Goal: Use online tool/utility: Utilize a website feature to perform a specific function

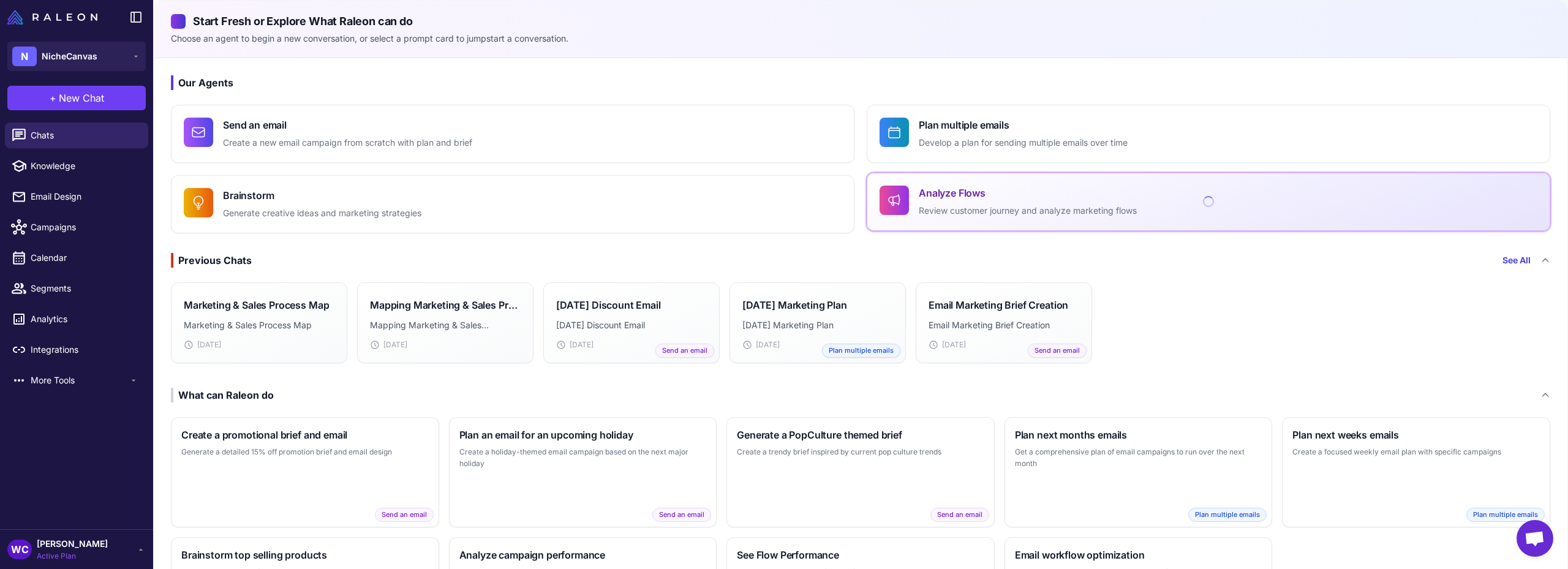
click at [996, 202] on div "Analyze Flows Review customer journey and analyze marketing flows" at bounding box center [1028, 202] width 218 height 32
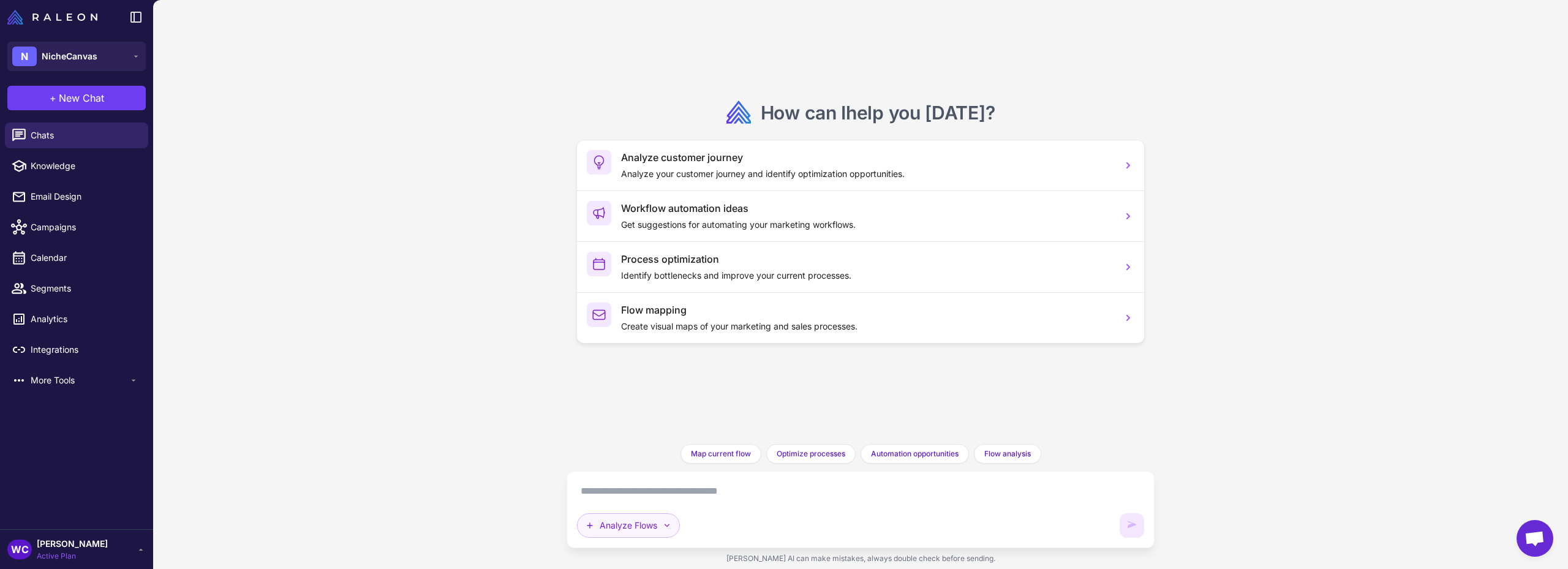
click at [667, 532] on button "Analyze Flows" at bounding box center [629, 525] width 103 height 25
click at [667, 530] on button "Analyze Flows" at bounding box center [629, 525] width 103 height 25
click at [1012, 455] on span "Flow analysis" at bounding box center [1007, 454] width 46 height 11
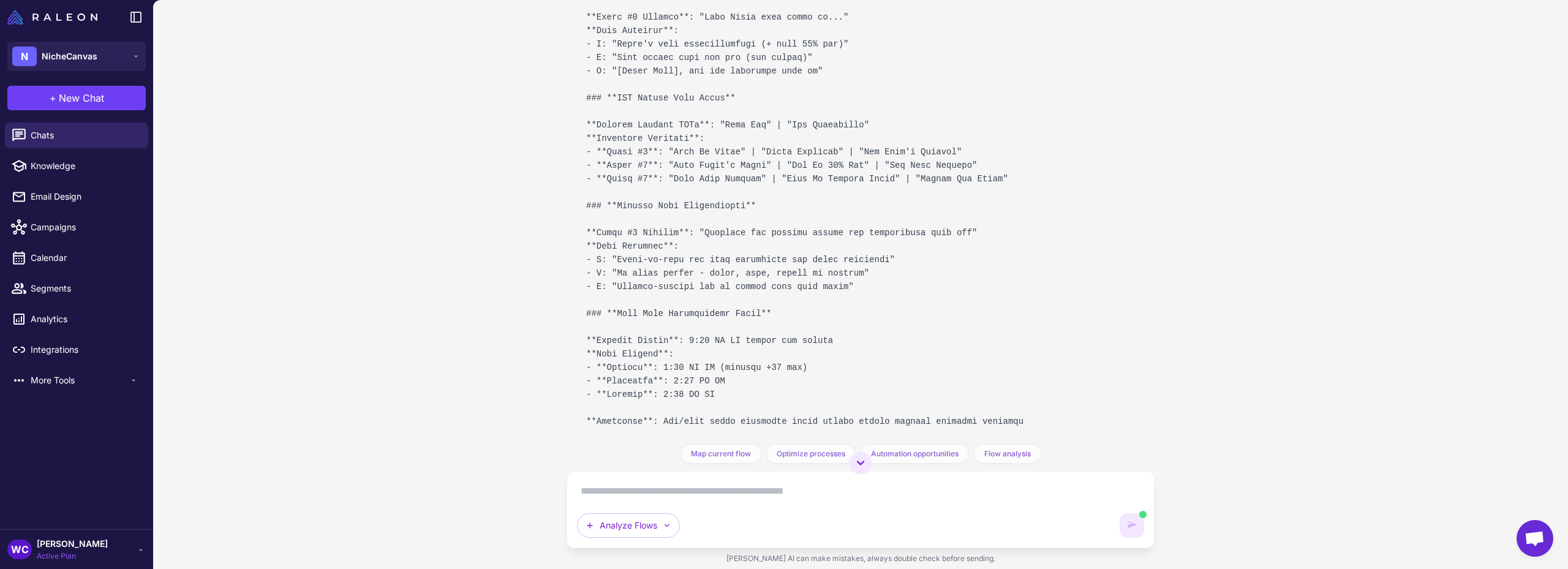
scroll to position [2203, 0]
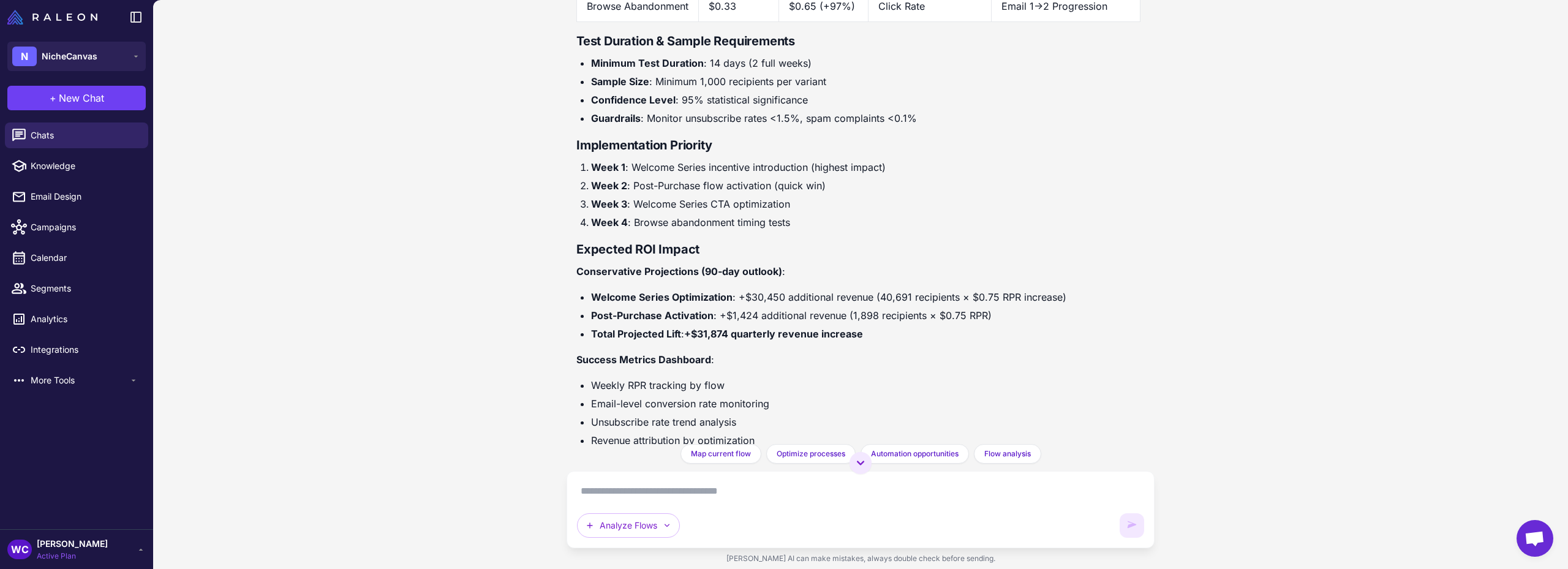
scroll to position [3521, 0]
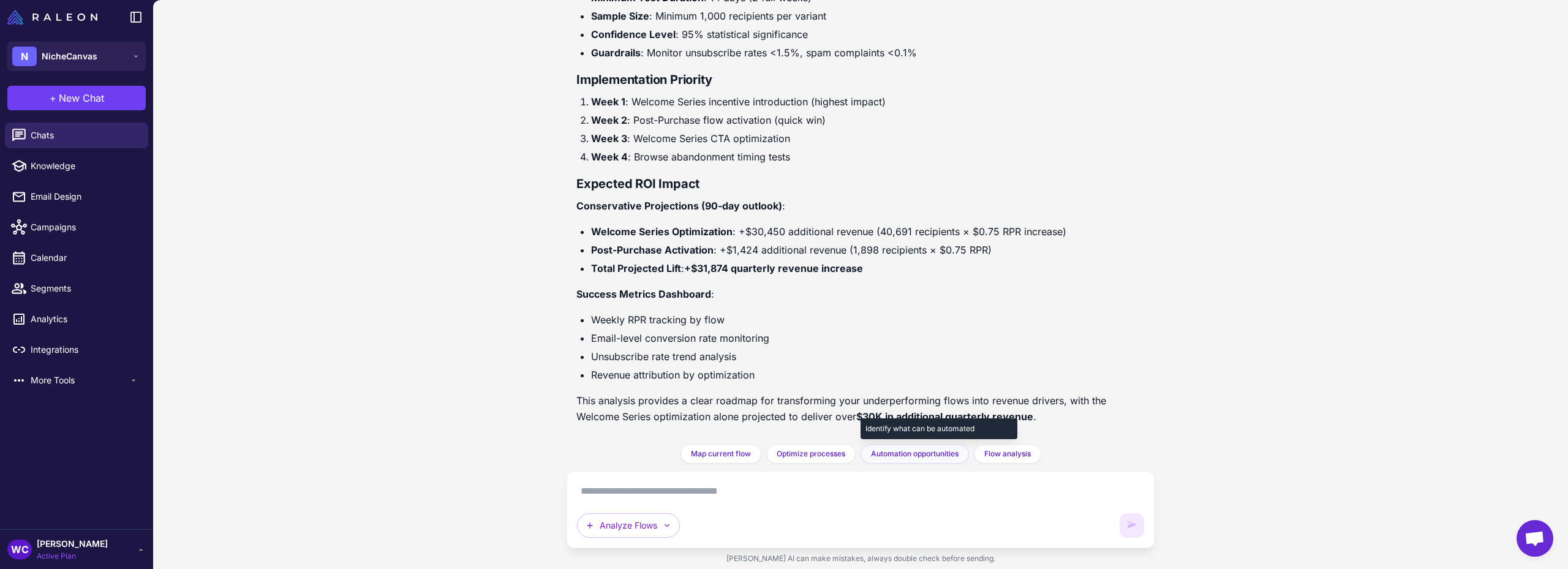
click at [911, 455] on span "Automation opportunities" at bounding box center [915, 454] width 88 height 11
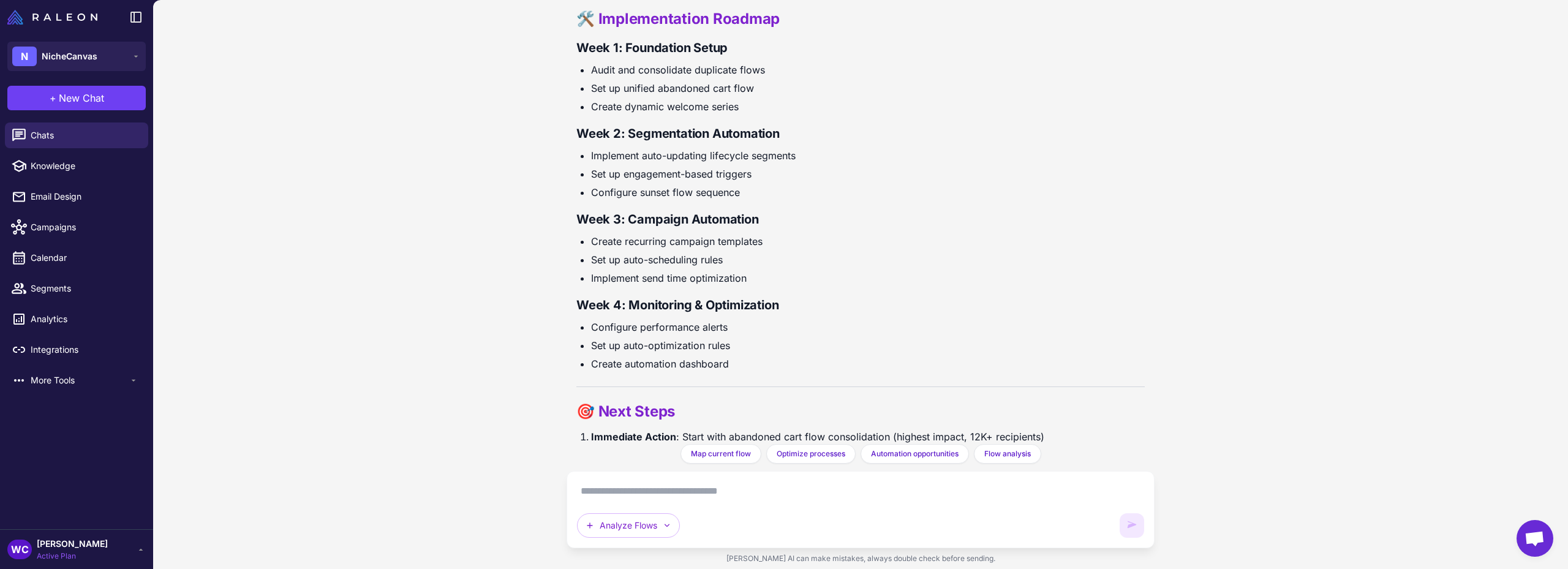
scroll to position [7645, 0]
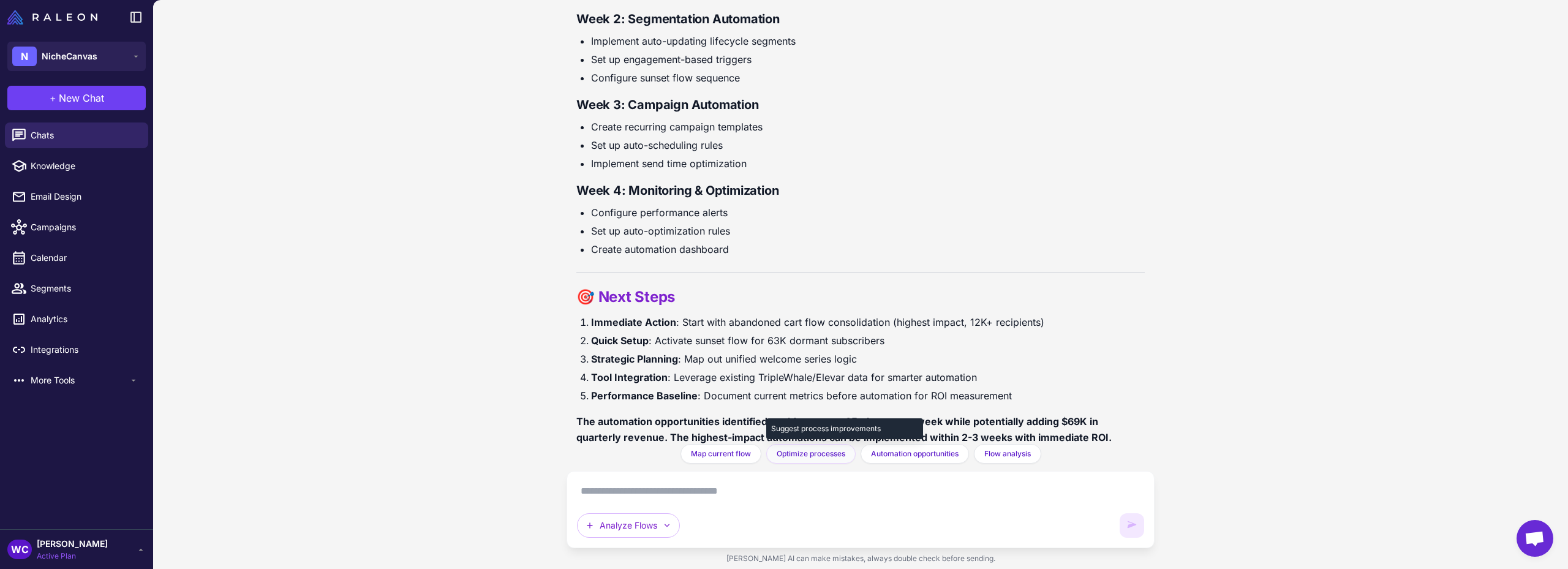
click at [804, 452] on span "Optimize processes" at bounding box center [811, 454] width 69 height 11
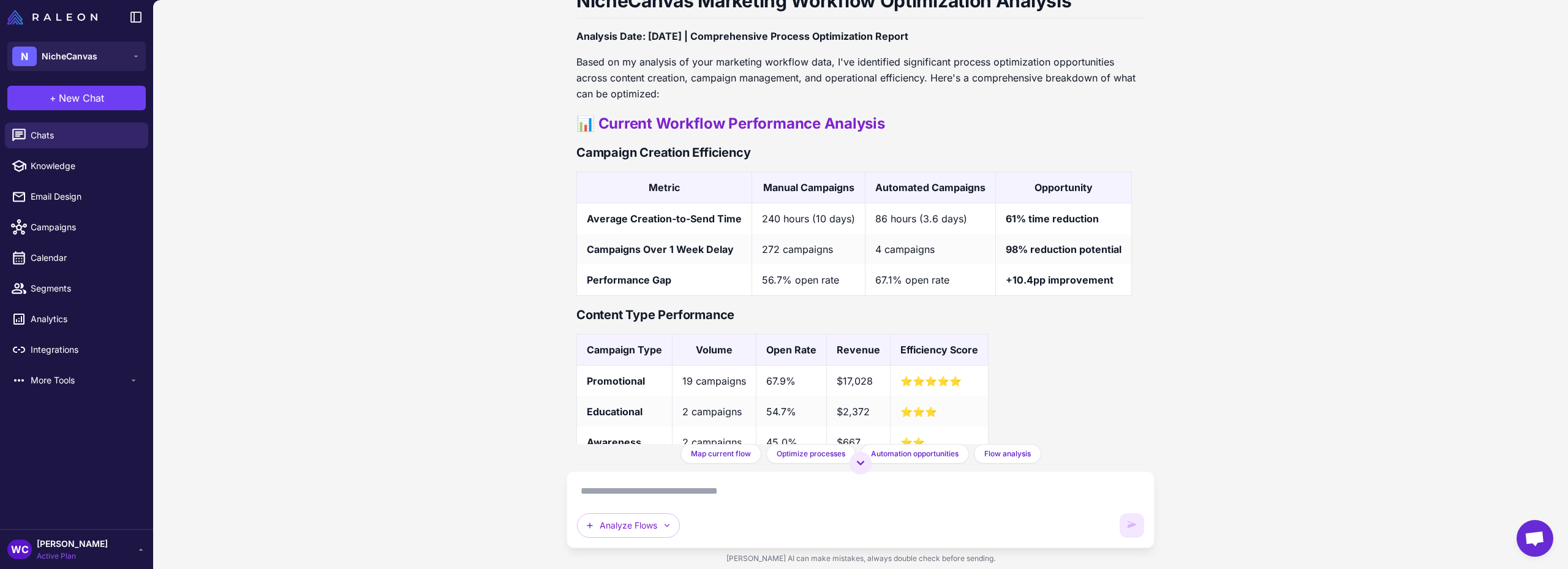
scroll to position [13813, 0]
